Goal: Find specific page/section: Find specific page/section

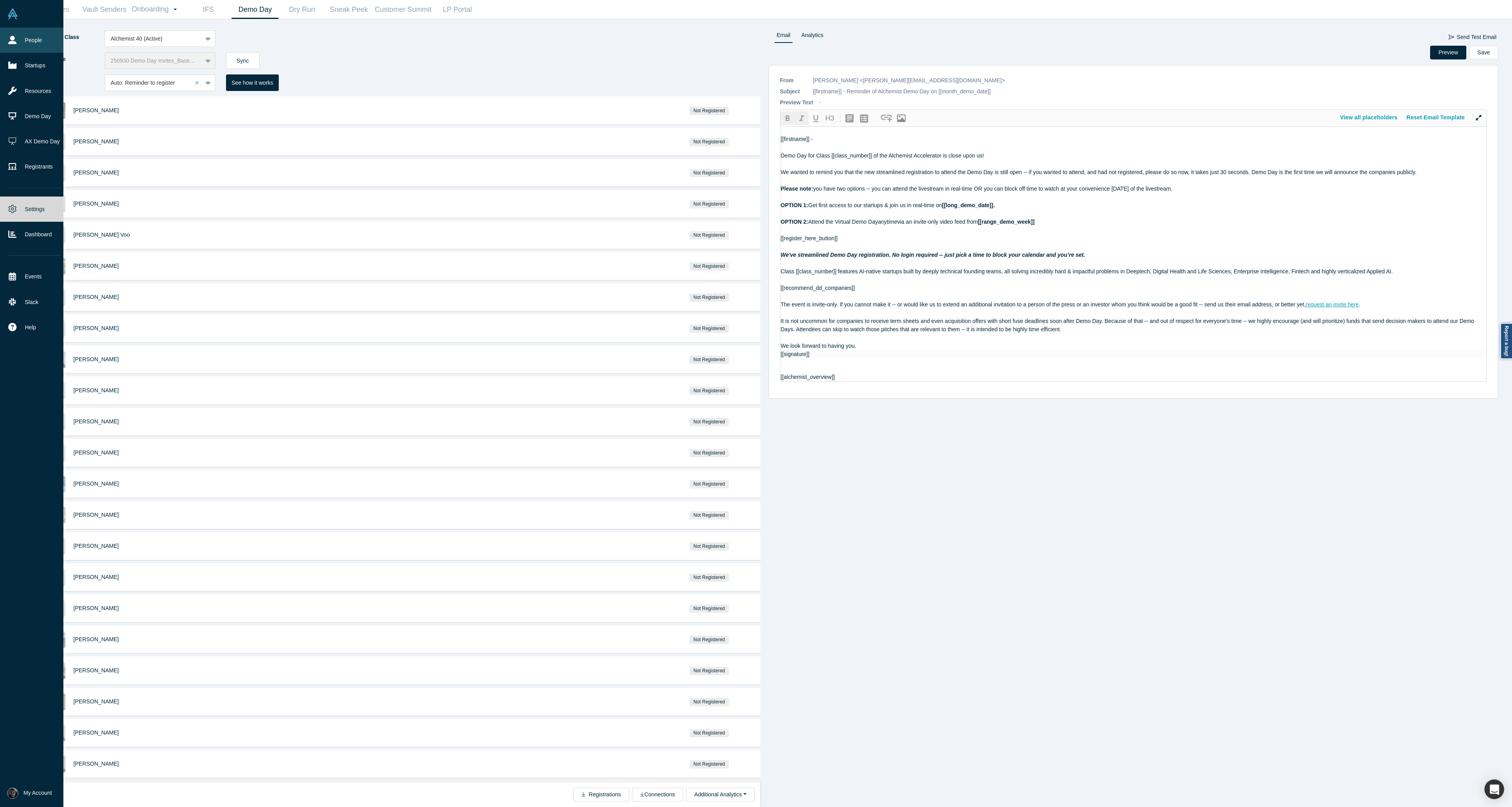
click at [27, 47] on link "People" at bounding box center [35, 40] width 69 height 25
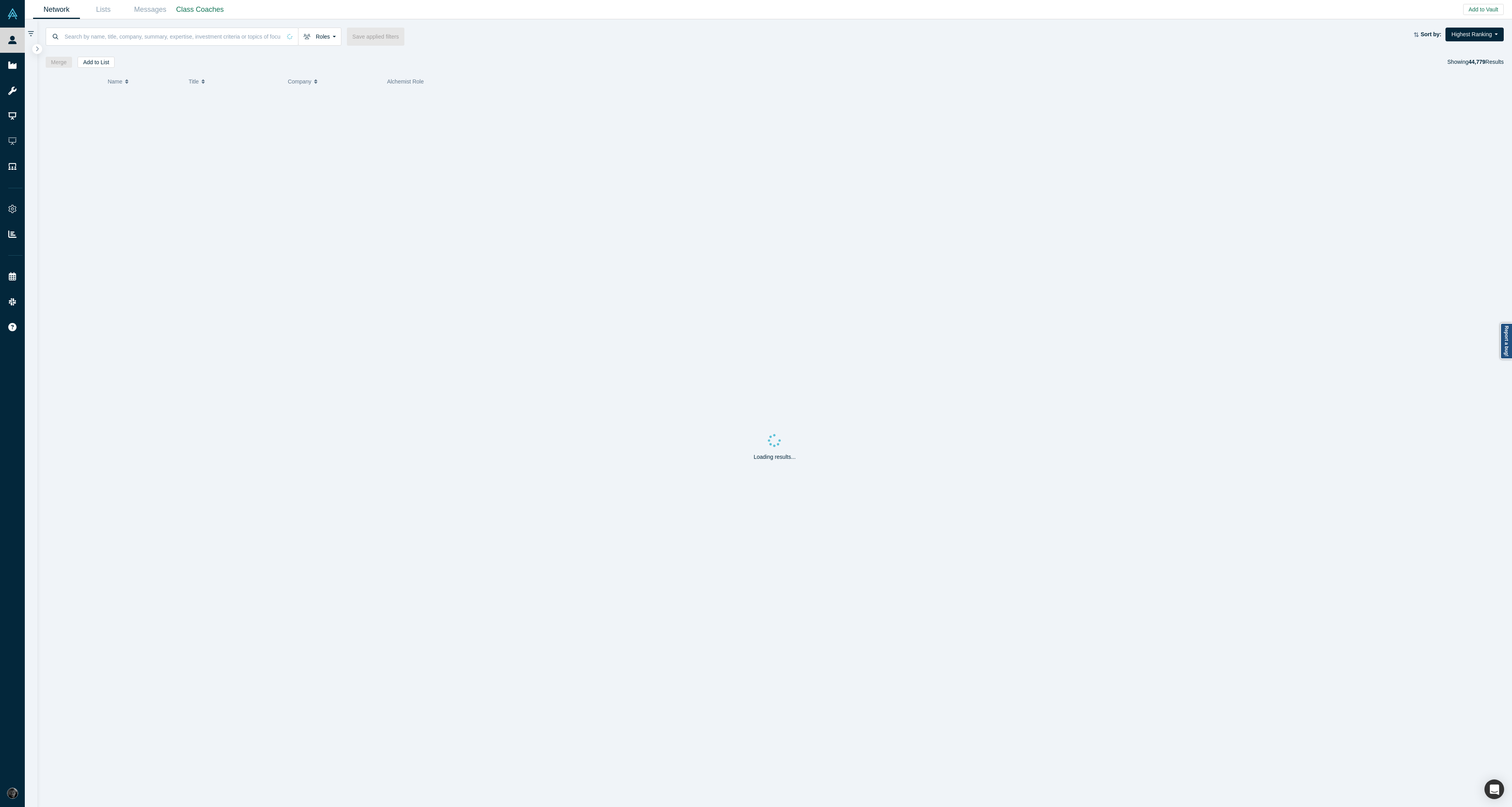
click at [166, 43] on input at bounding box center [172, 36] width 217 height 19
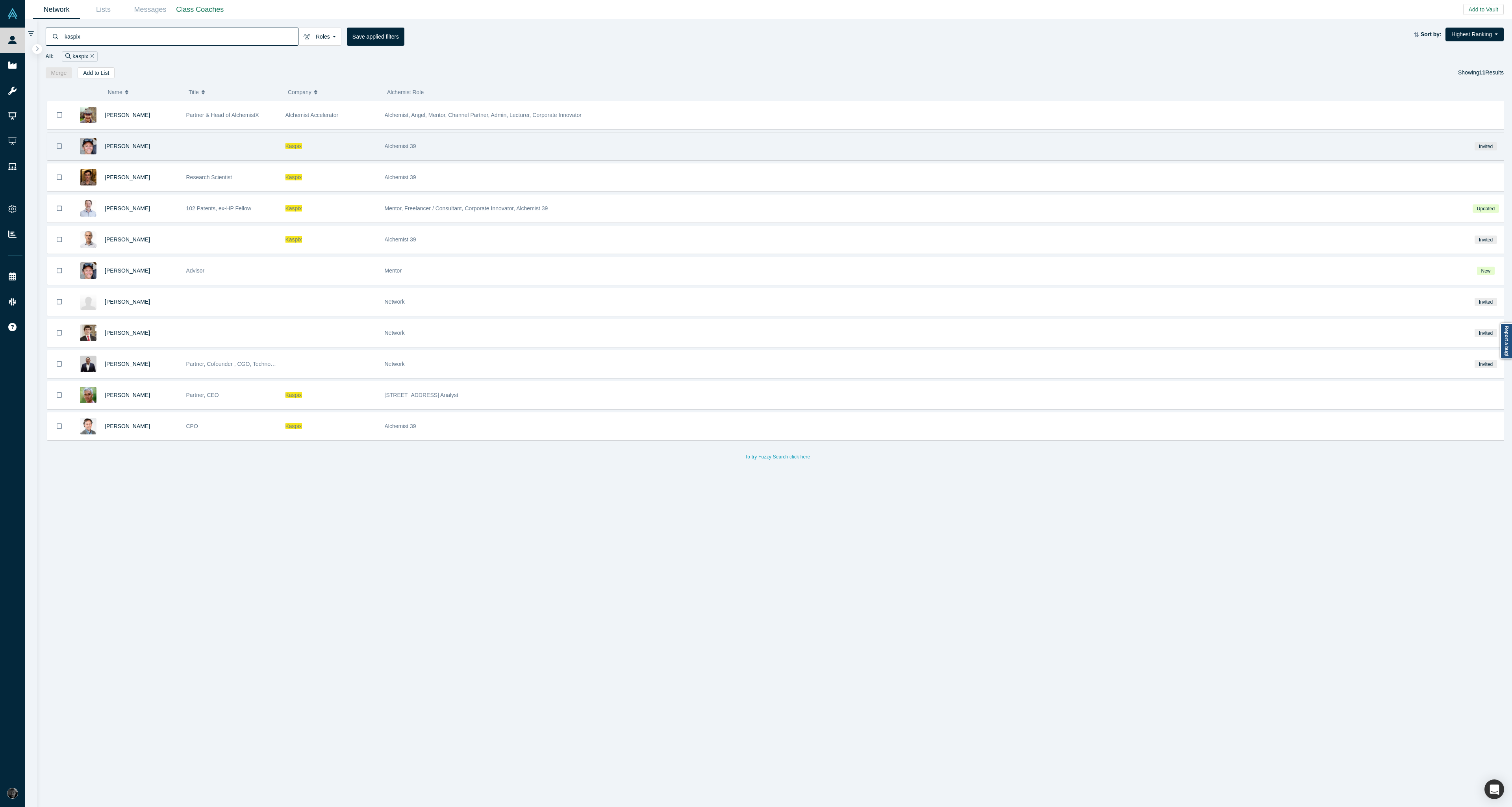
type input "kaspix"
click at [248, 156] on div at bounding box center [232, 146] width 99 height 28
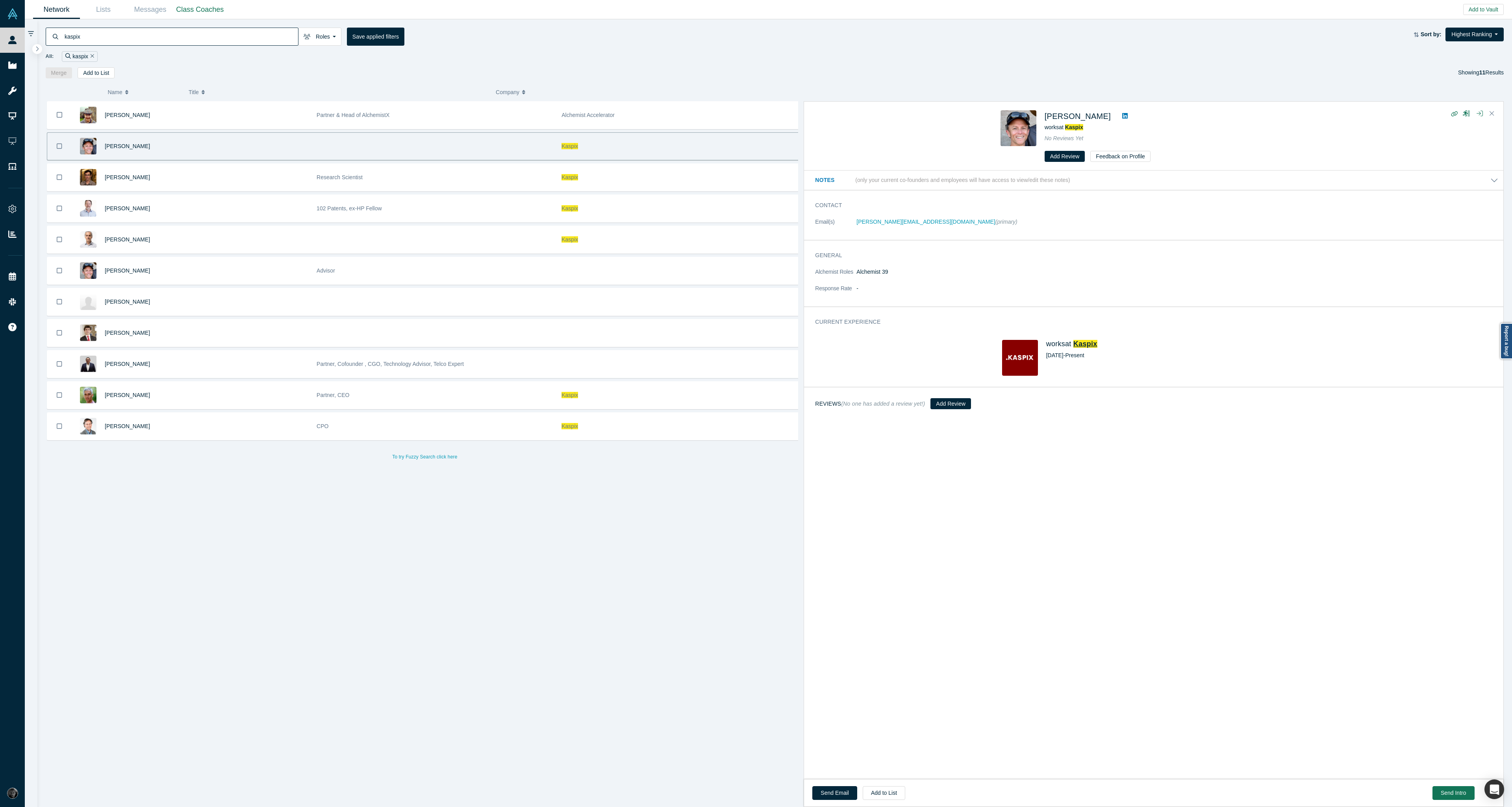
click at [1083, 343] on span "Kaspix" at bounding box center [1084, 344] width 24 height 8
